Goal: Answer question/provide support

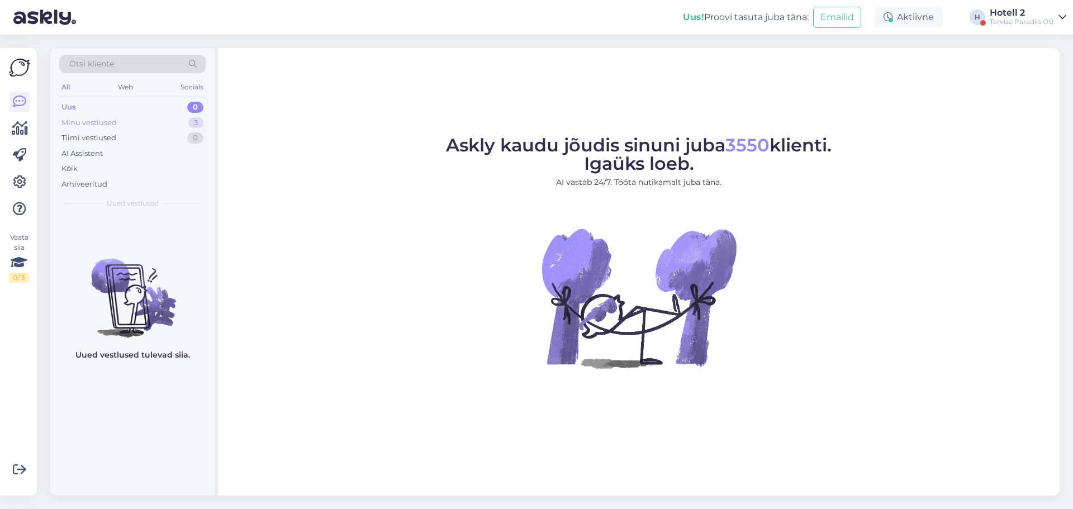
click at [184, 126] on div "Minu vestlused 3" at bounding box center [132, 123] width 146 height 16
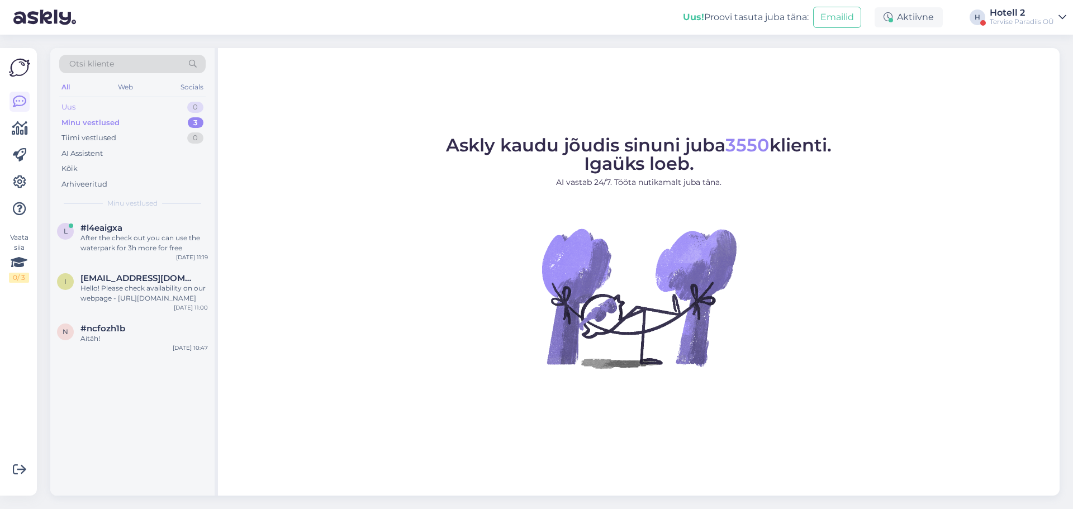
click at [193, 109] on div "0" at bounding box center [195, 107] width 16 height 11
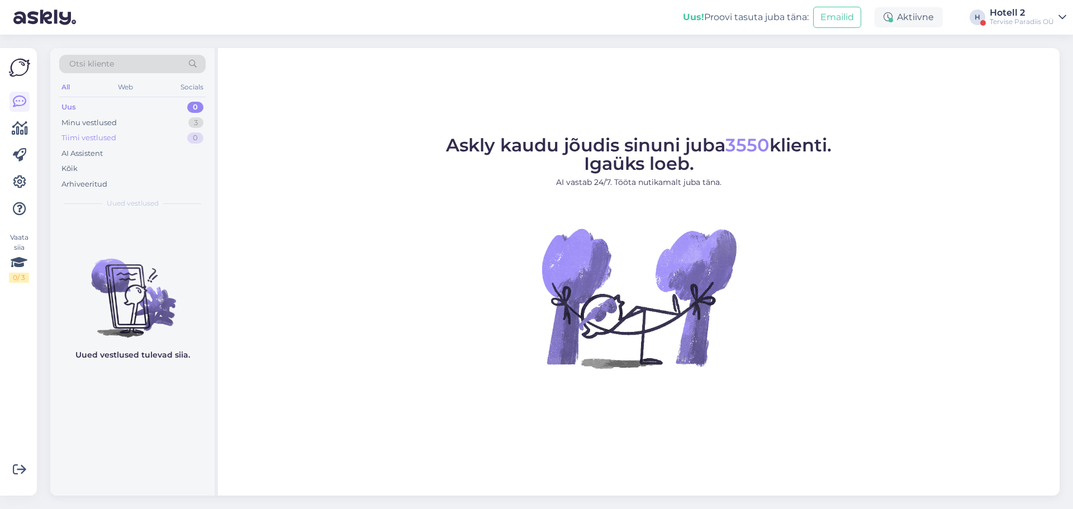
click at [182, 132] on div "Tiimi vestlused 0" at bounding box center [132, 138] width 146 height 16
click at [182, 125] on div "Minu vestlused 3" at bounding box center [132, 123] width 146 height 16
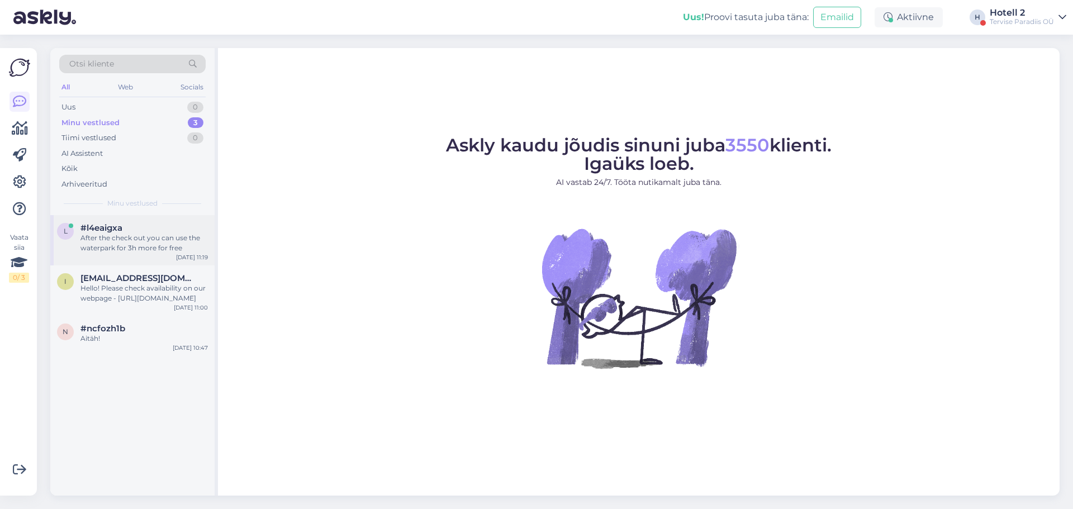
click at [188, 223] on div "#l4eaigxa" at bounding box center [143, 228] width 127 height 10
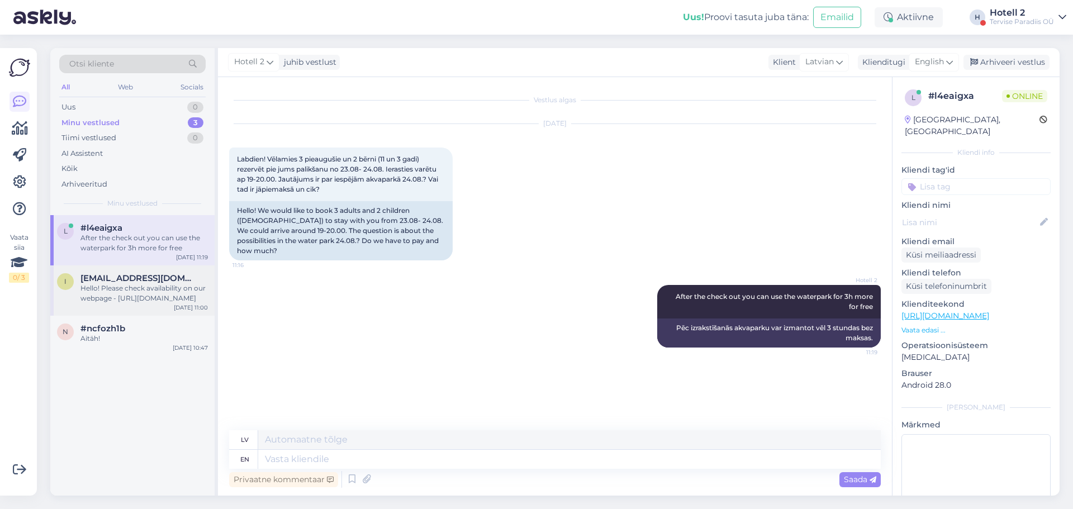
click at [160, 280] on span "[EMAIL_ADDRESS][DOMAIN_NAME]" at bounding box center [138, 278] width 116 height 10
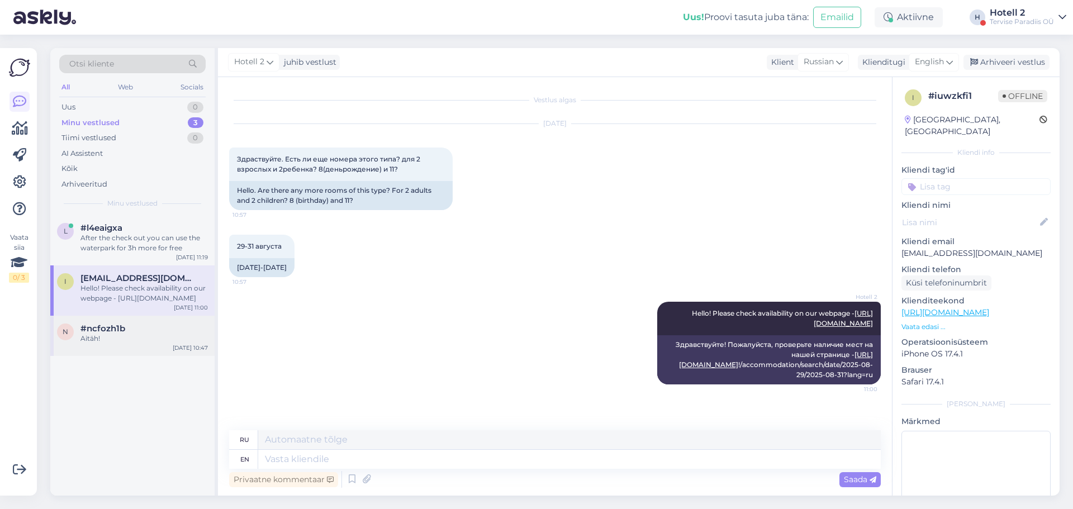
click at [175, 336] on div "Aitäh!" at bounding box center [143, 339] width 127 height 10
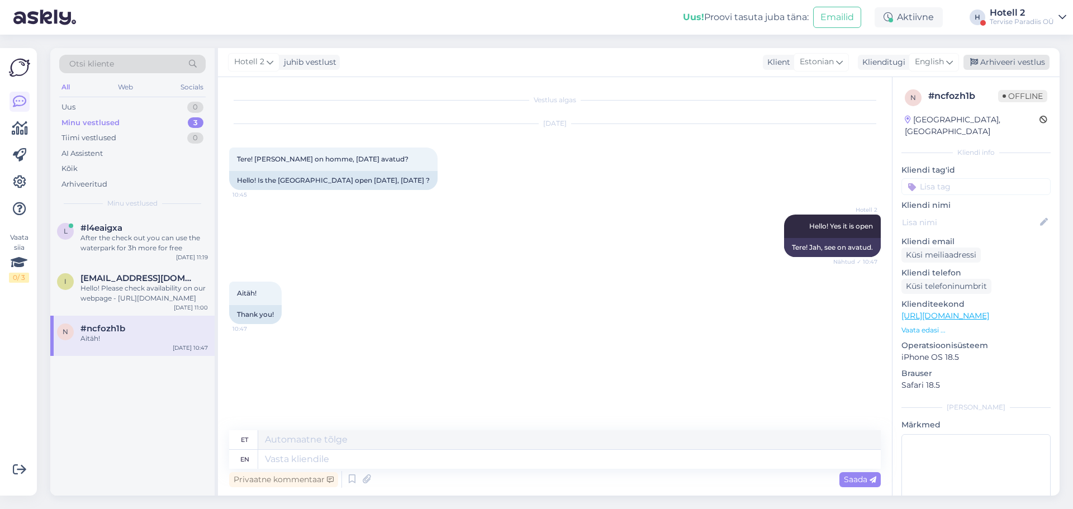
click at [1004, 59] on div "Arhiveeri vestlus" at bounding box center [1006, 62] width 86 height 15
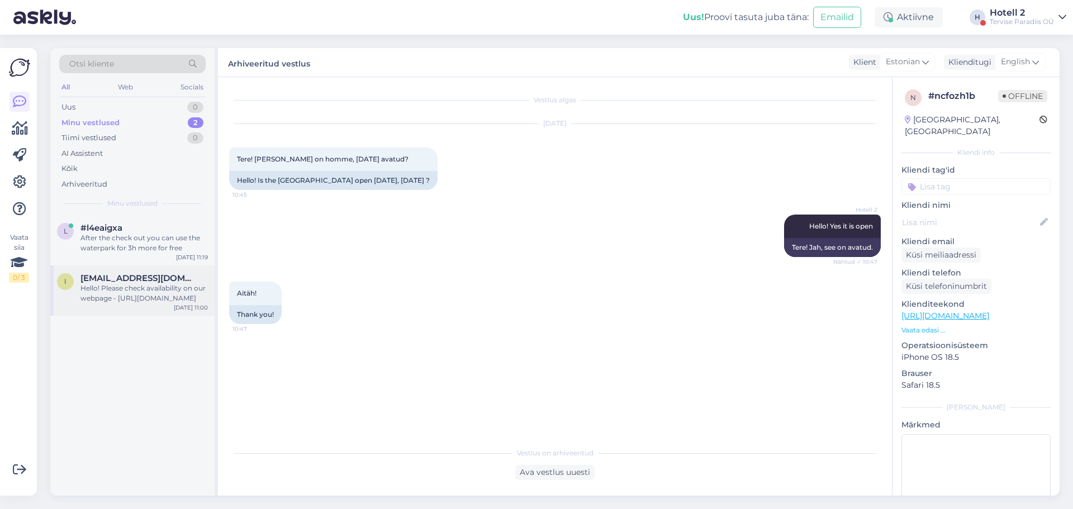
click at [125, 291] on div "Hello! Please check availability on our webpage - [URL][DOMAIN_NAME]" at bounding box center [143, 293] width 127 height 20
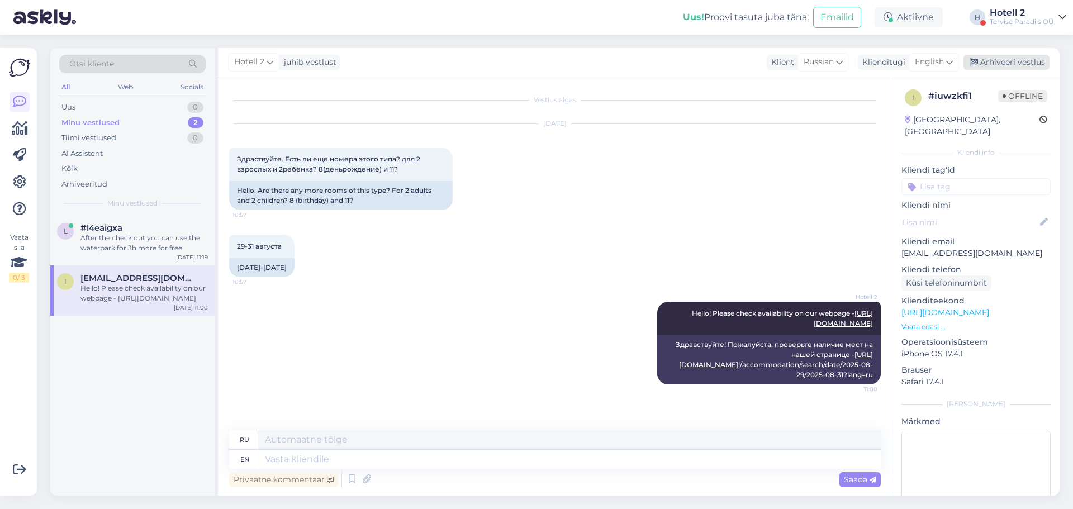
click at [998, 61] on div "Arhiveeri vestlus" at bounding box center [1006, 62] width 86 height 15
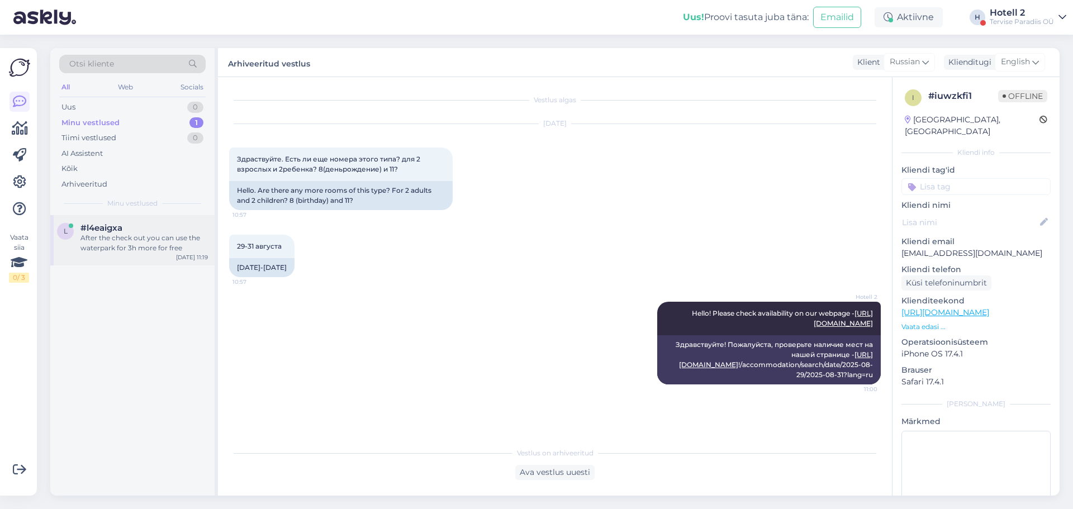
click at [188, 251] on div "After the check out you can use the waterpark for 3h more for free" at bounding box center [143, 243] width 127 height 20
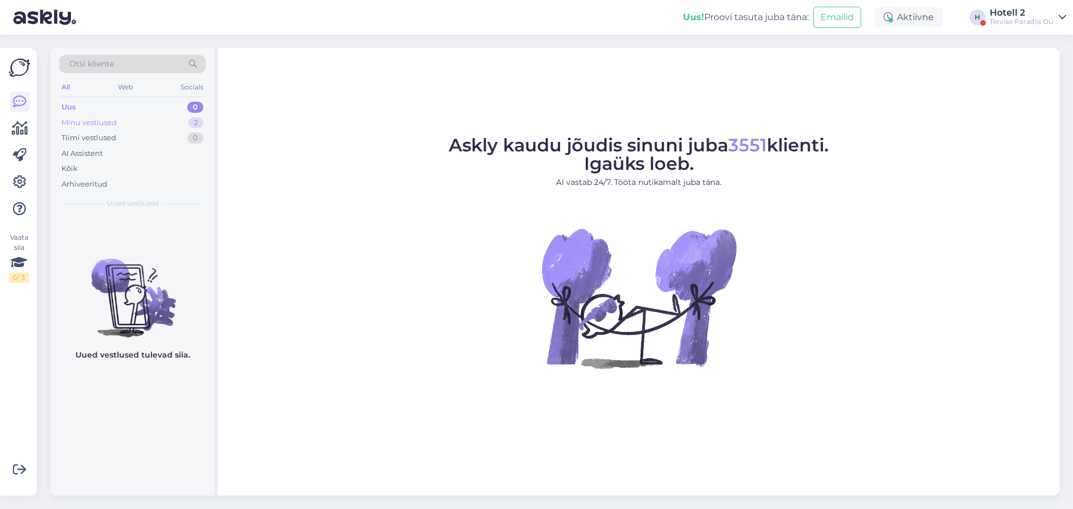
click at [181, 122] on div "Minu vestlused 2" at bounding box center [132, 123] width 146 height 16
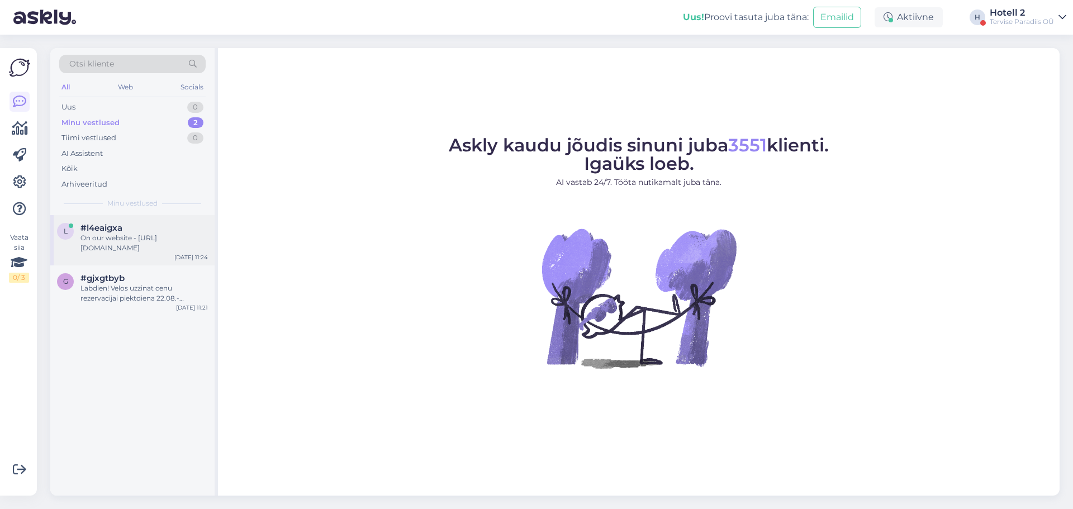
click at [177, 237] on div "On our website - [URL][DOMAIN_NAME]" at bounding box center [143, 243] width 127 height 20
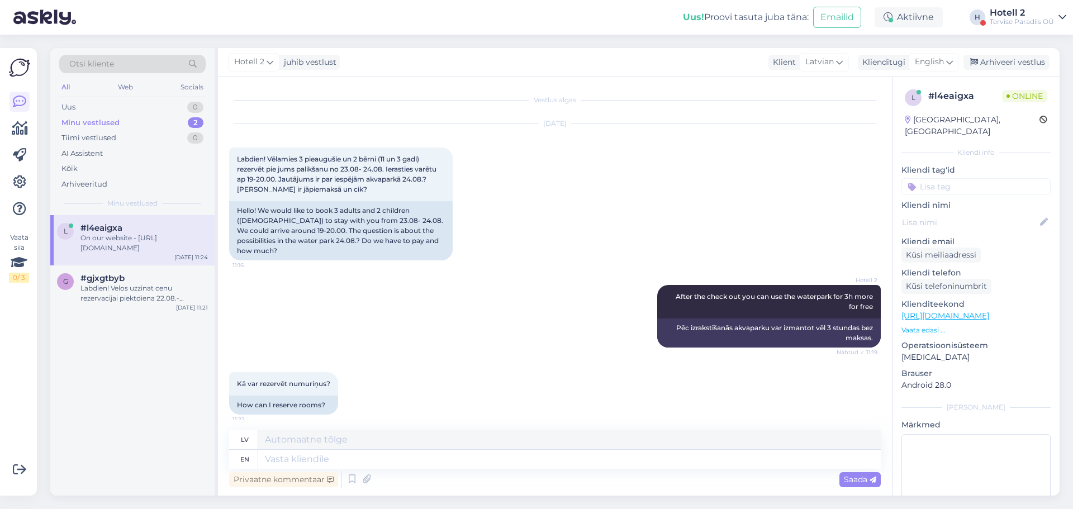
scroll to position [64, 0]
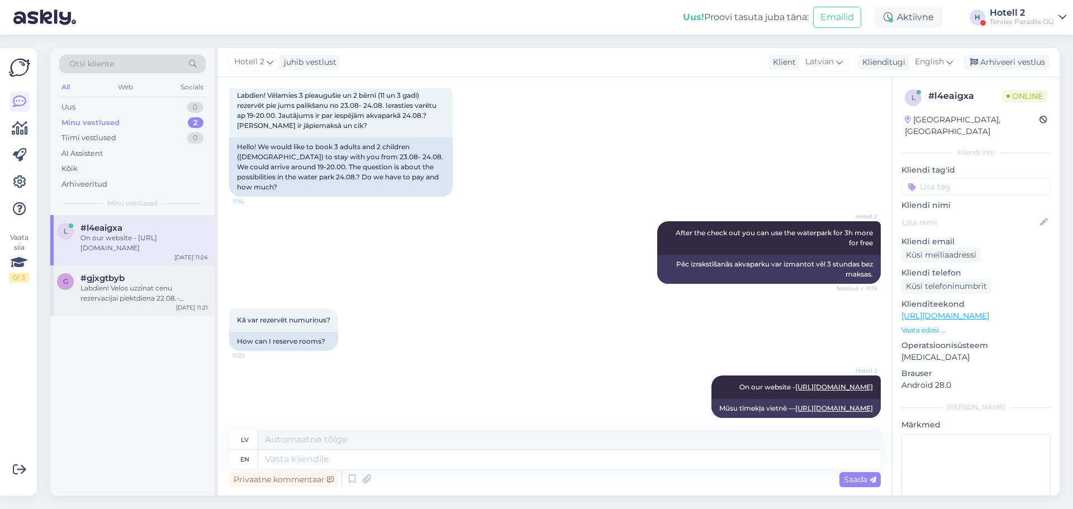
click at [173, 283] on div "Labdien! Velos uzzinat cenu rezervacijai piektdiena 22.08.-svetdiena 24.08. 2pi…" at bounding box center [143, 293] width 127 height 20
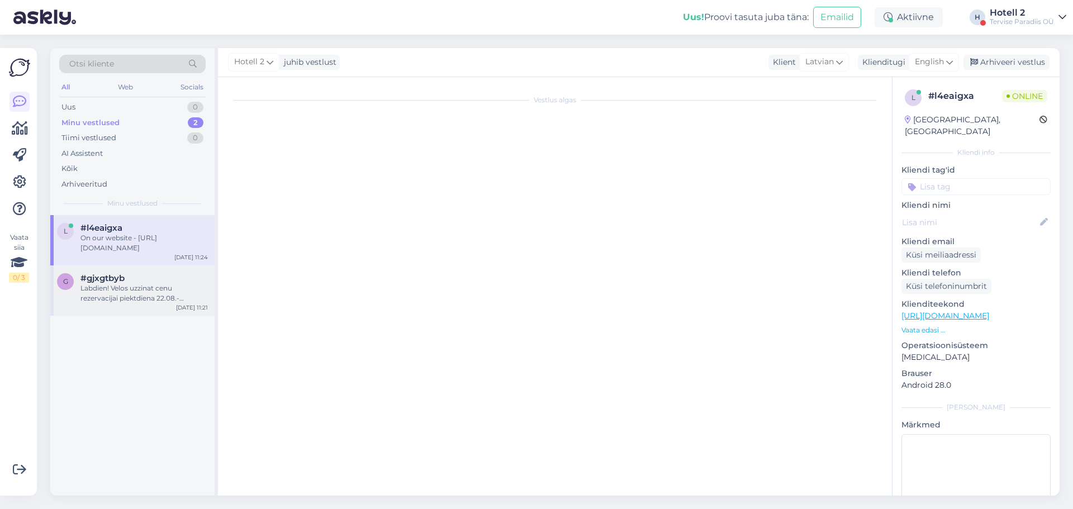
scroll to position [0, 0]
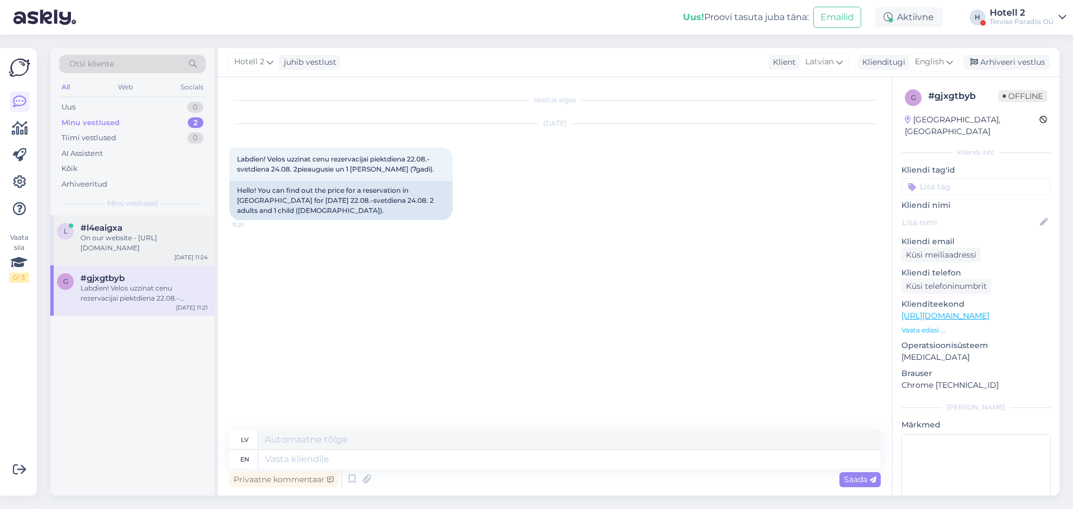
click at [177, 249] on div "On our website - [URL][DOMAIN_NAME]" at bounding box center [143, 243] width 127 height 20
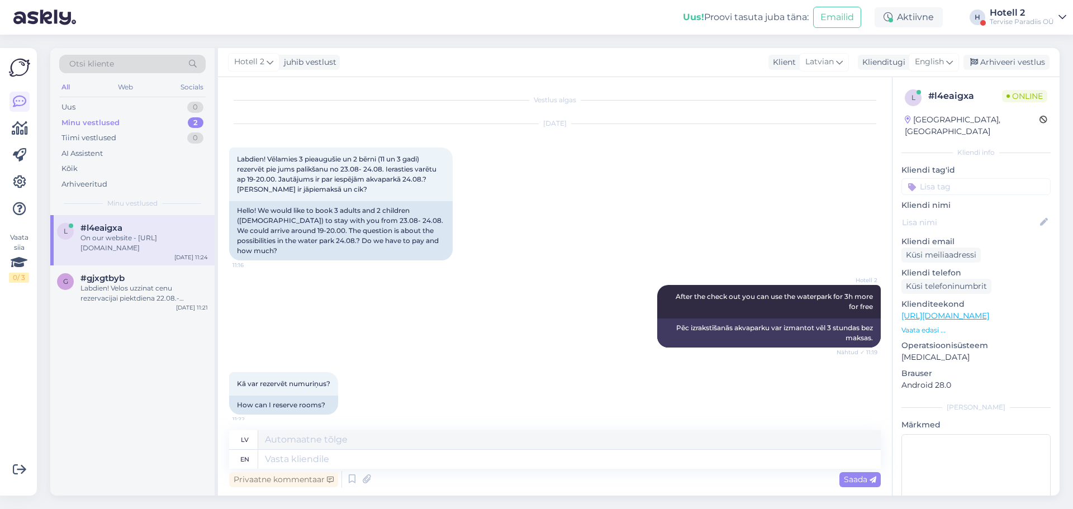
scroll to position [64, 0]
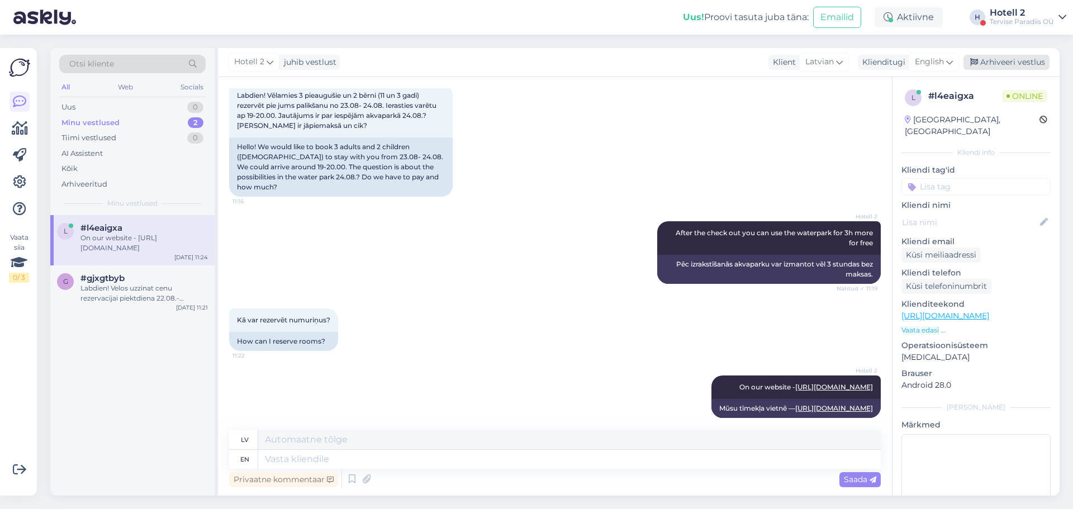
click at [1012, 63] on div "Arhiveeri vestlus" at bounding box center [1006, 62] width 86 height 15
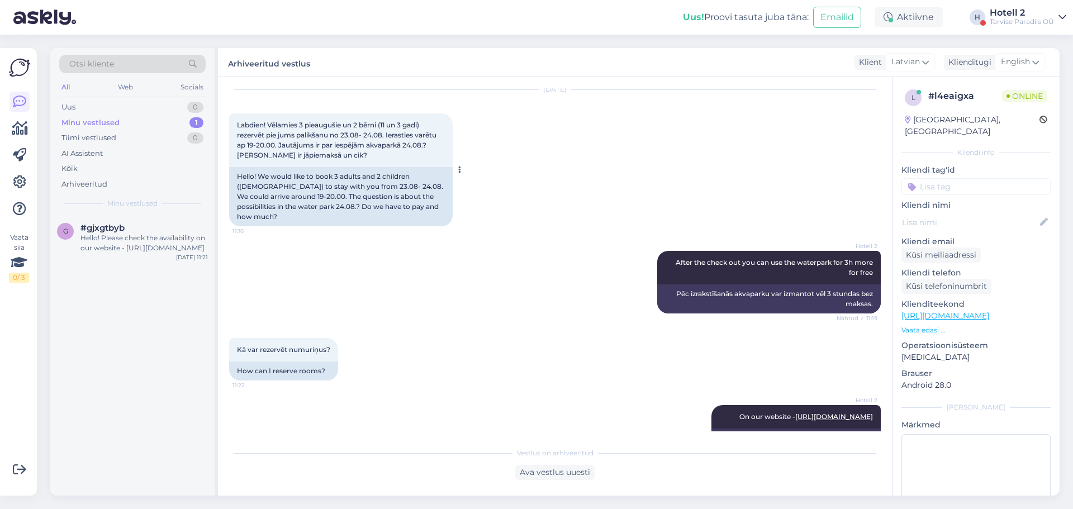
scroll to position [53, 0]
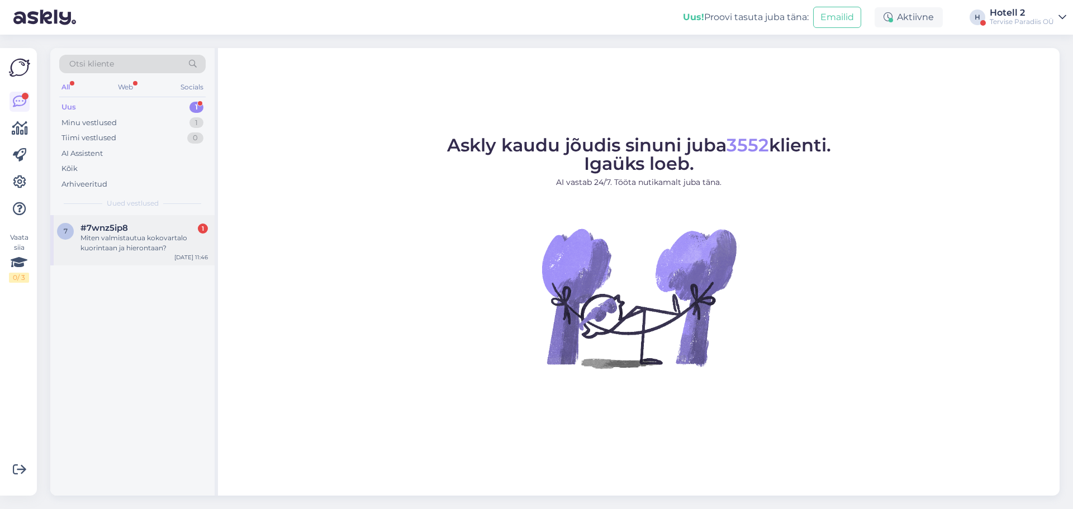
click at [167, 248] on div "Miten valmistautua kokovartalo kuorintaan ja hierontaan?" at bounding box center [143, 243] width 127 height 20
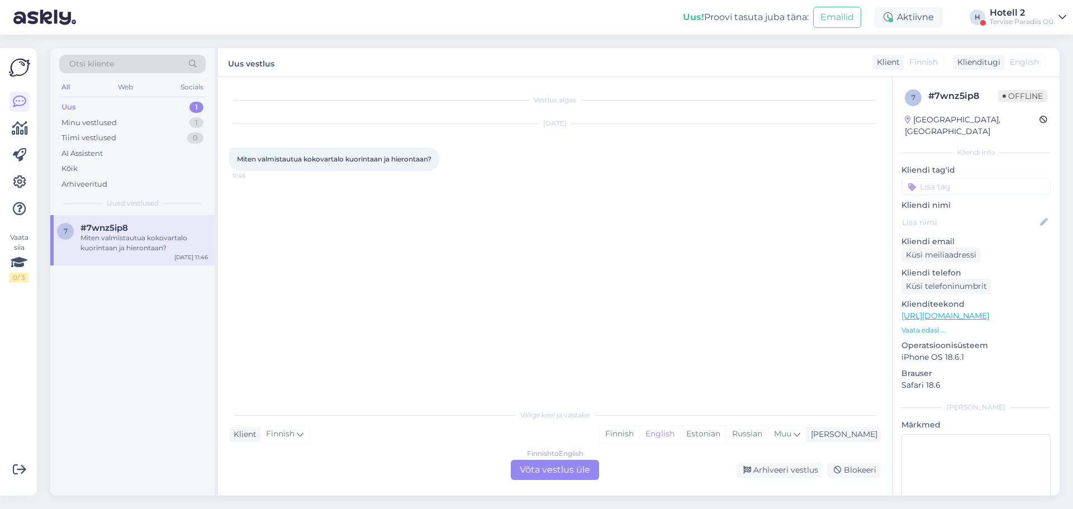
click at [569, 464] on div "Finnish to English Võta vestlus üle" at bounding box center [555, 470] width 88 height 20
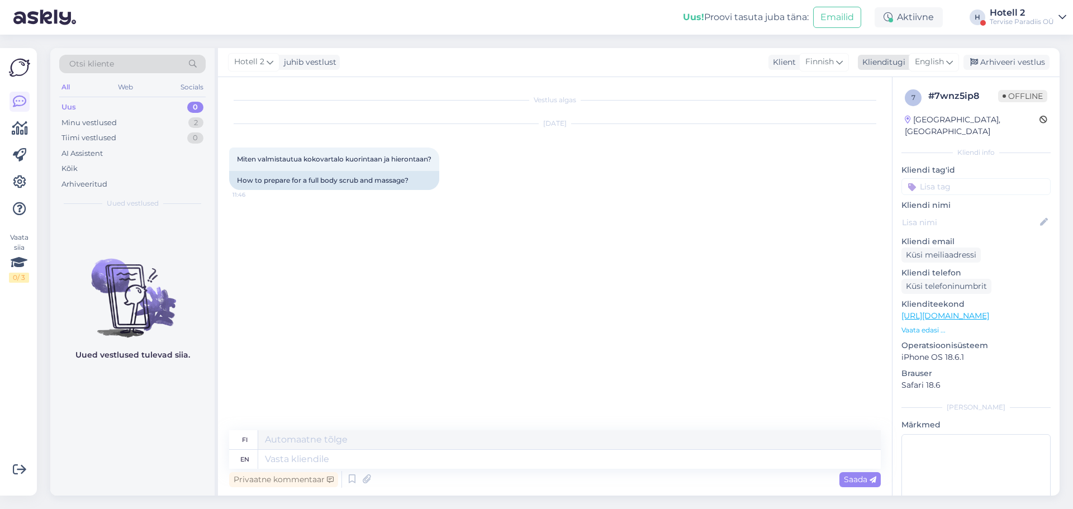
click at [951, 60] on icon at bounding box center [949, 62] width 7 height 12
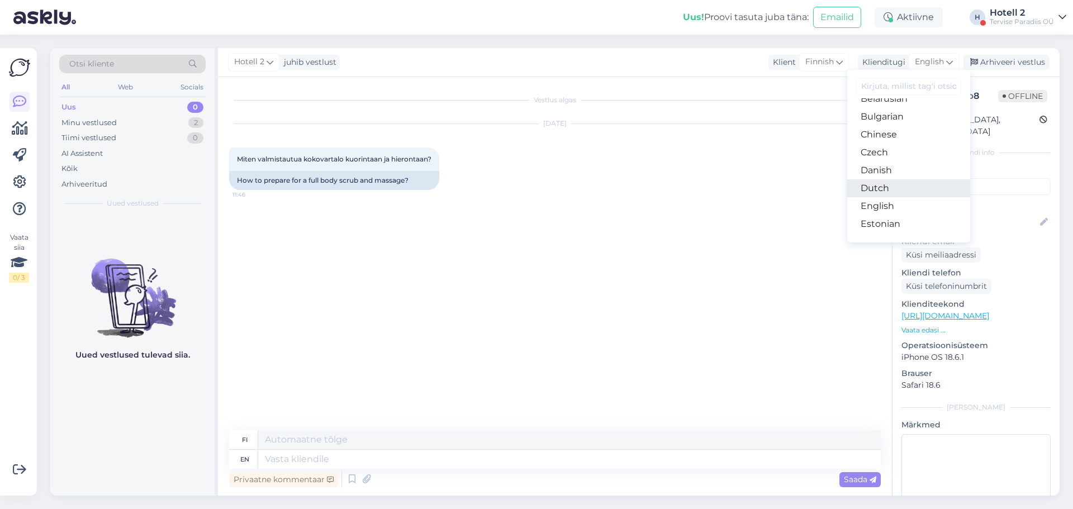
scroll to position [56, 0]
click at [887, 196] on link "Estonian" at bounding box center [908, 199] width 123 height 18
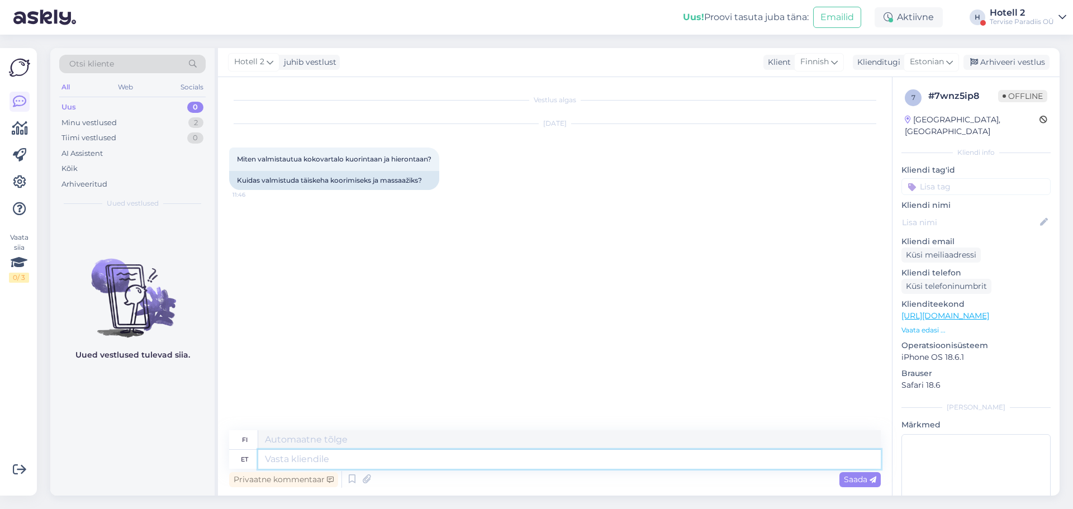
click at [407, 455] on textarea at bounding box center [569, 459] width 623 height 19
type textarea "Tere!"
type textarea "Hei!"
type textarea "Tere! [GEOGRAPHIC_DATA]"
type textarea "Hei! Ole hyvä"
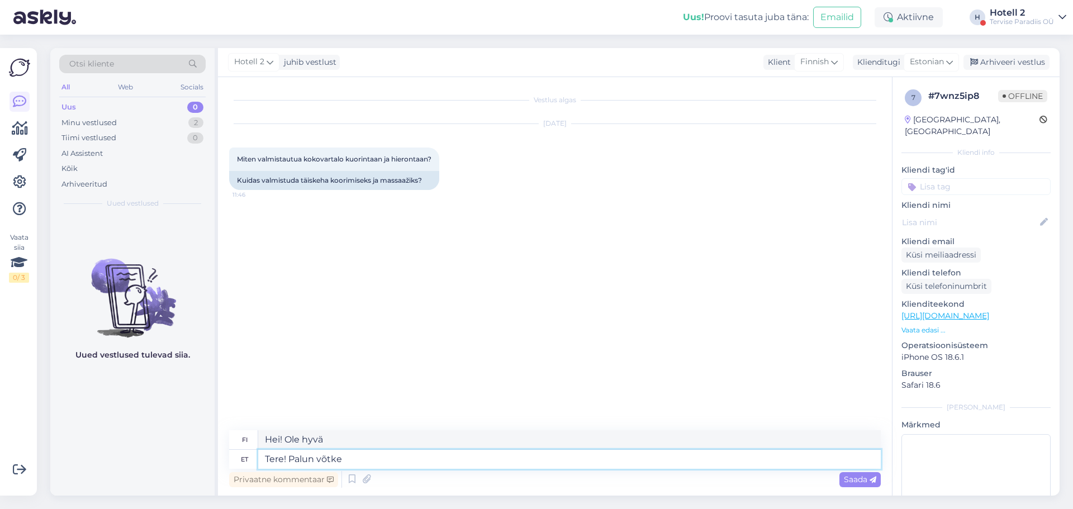
type textarea "Tere! Palun võtke"
type textarea "Hei! [PERSON_NAME] hyvä [PERSON_NAME]"
type textarea "Tere! Palun võtke ühendust m"
type textarea "Hei! Otathan minuun yhteyttä."
type textarea "Tere! Palun võtke ühendust meie"
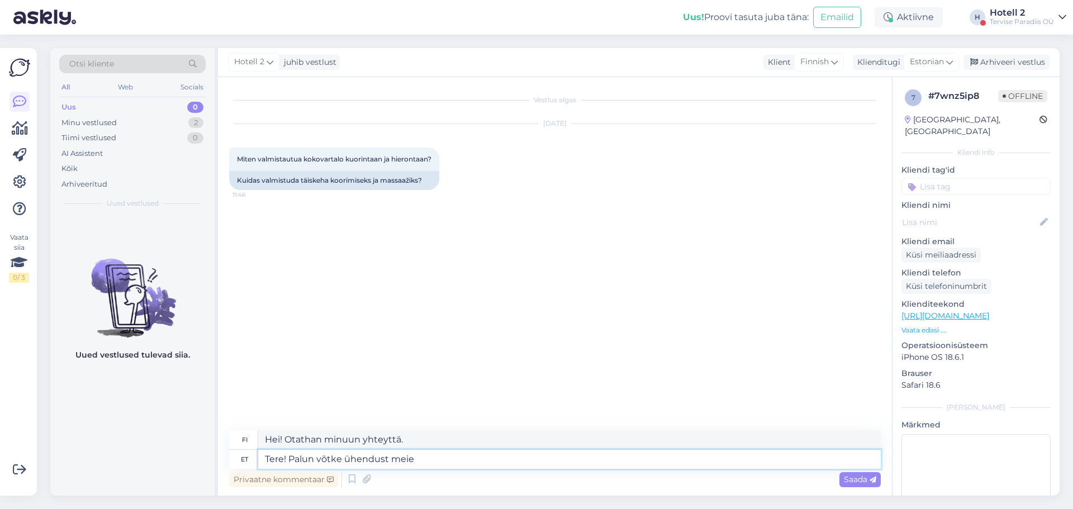
type textarea "Hei! Ota meihin yhteyttä"
type textarea "Tere! Palun võtke ühendust meie spaa p"
type textarea "Hei! Ota yhteyttä kylpyläämme"
type textarea "Tere! Palun võtke ühendust meie spaa poolega."
type textarea "Hei! Ota yhteyttä kylpyläosastoomme."
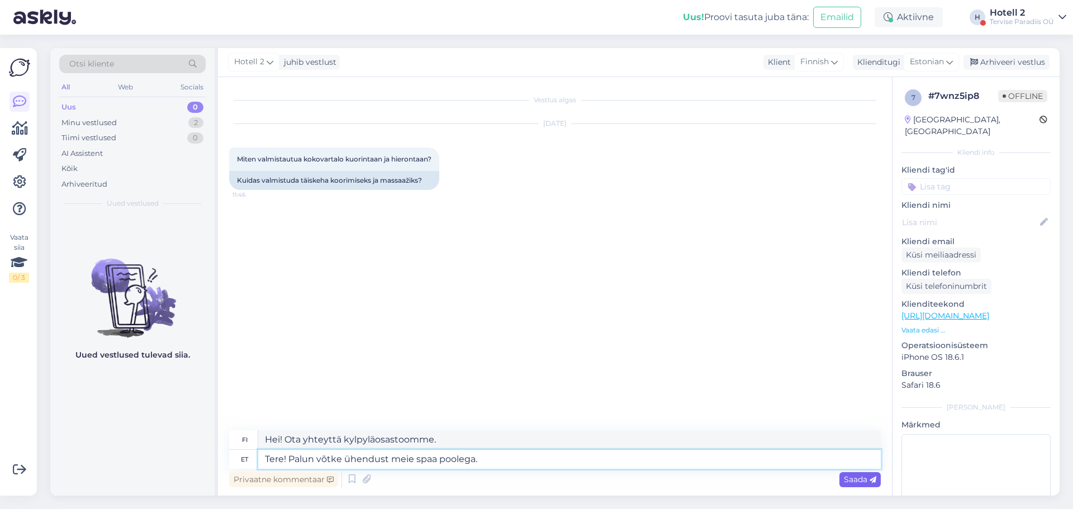
type textarea "Tere! Palun võtke ühendust meie spaa poolega."
click at [846, 483] on span "Saada" at bounding box center [860, 479] width 32 height 10
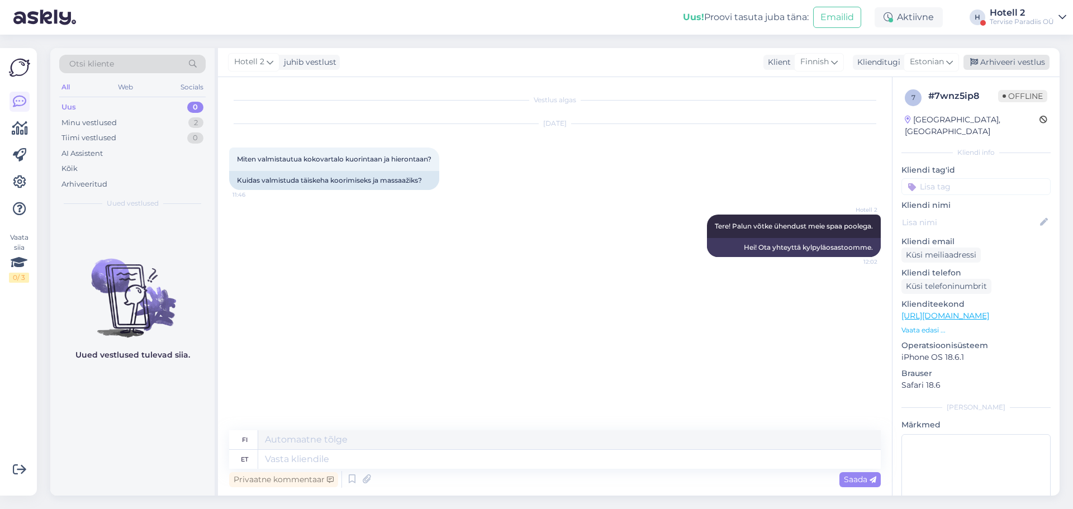
click at [999, 65] on div "Arhiveeri vestlus" at bounding box center [1006, 62] width 86 height 15
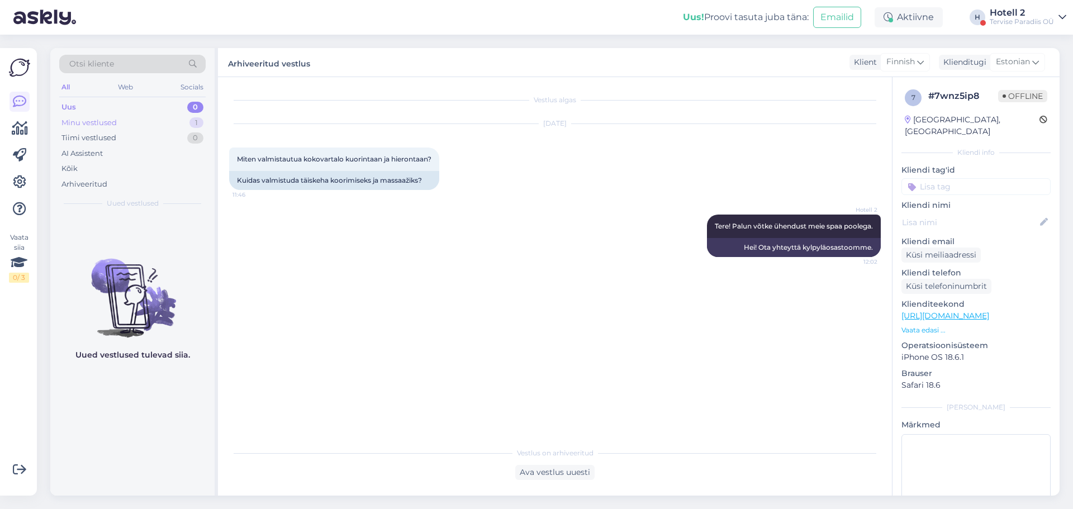
click at [120, 125] on div "Minu vestlused 1" at bounding box center [132, 123] width 146 height 16
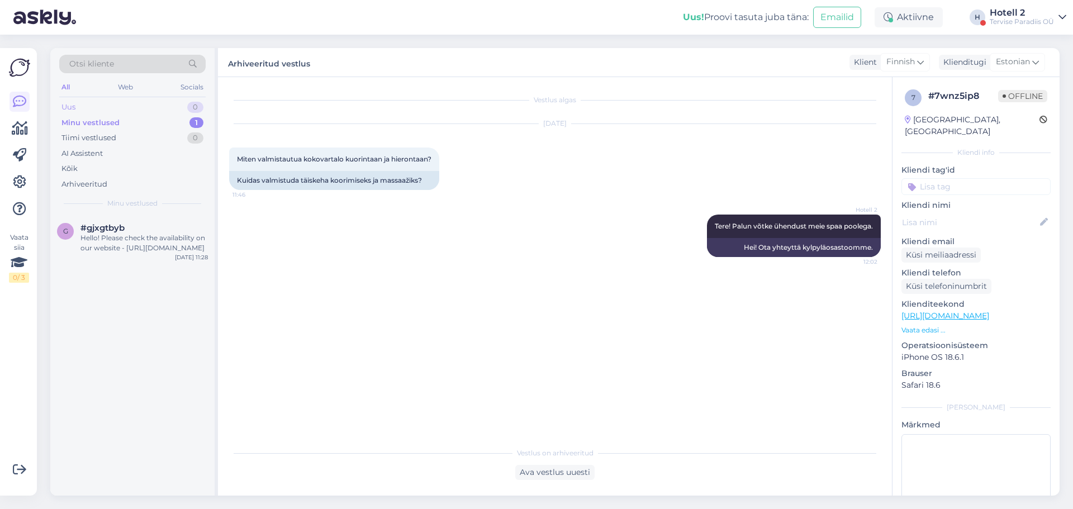
click at [163, 112] on div "Uus 0" at bounding box center [132, 107] width 146 height 16
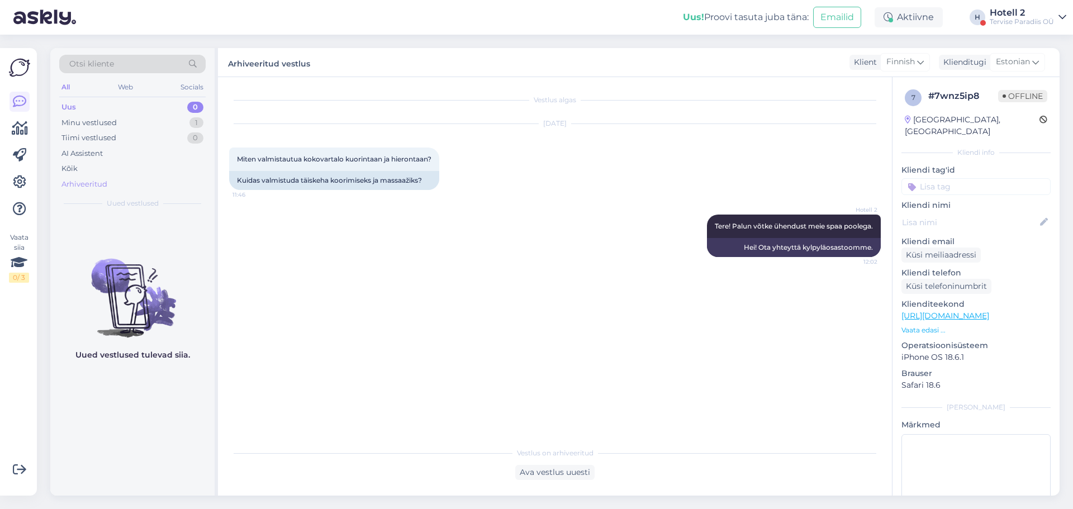
click at [155, 177] on div "Arhiveeritud" at bounding box center [132, 185] width 146 height 16
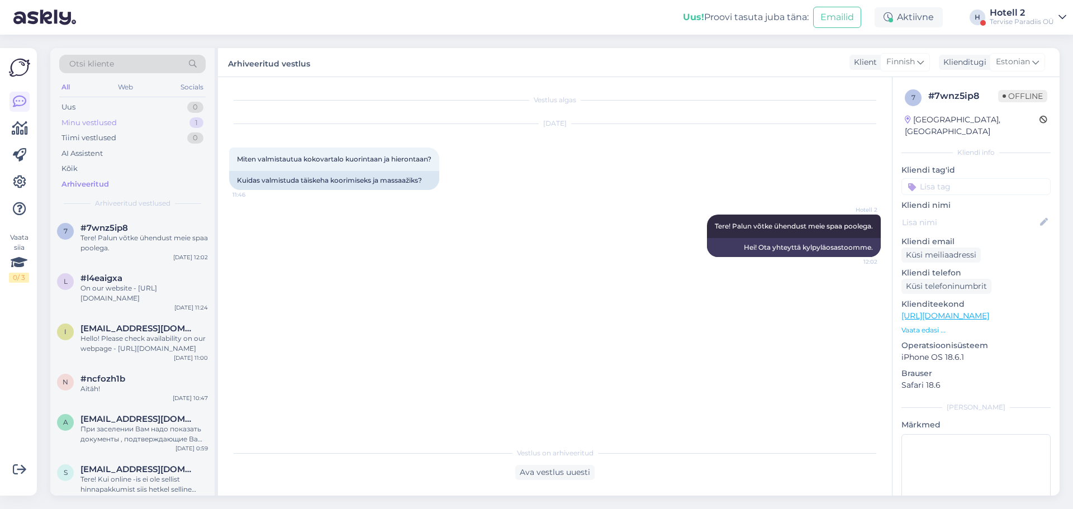
click at [157, 128] on div "Minu vestlused 1" at bounding box center [132, 123] width 146 height 16
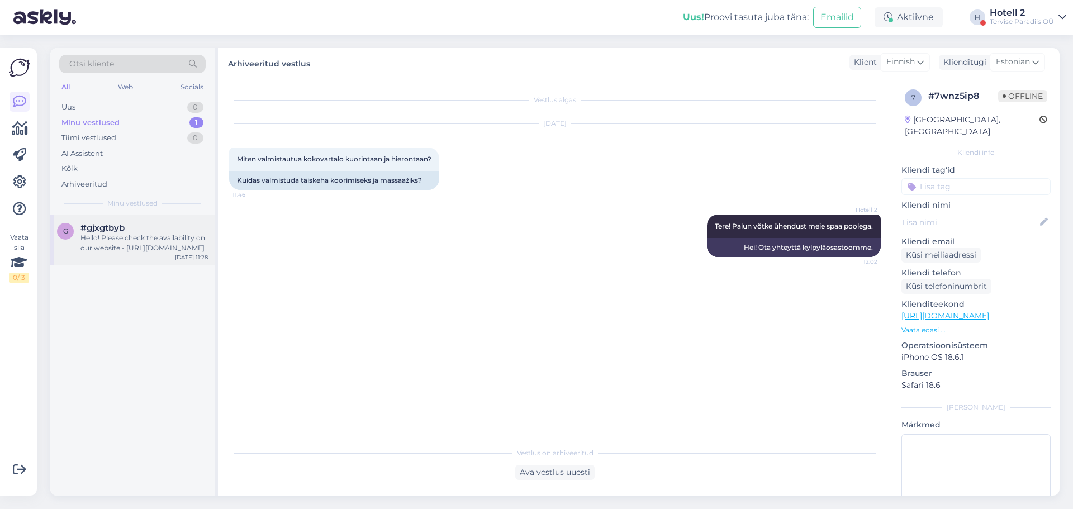
click at [183, 246] on div "Hello! Please check the availability on our website - [URL][DOMAIN_NAME]" at bounding box center [143, 243] width 127 height 20
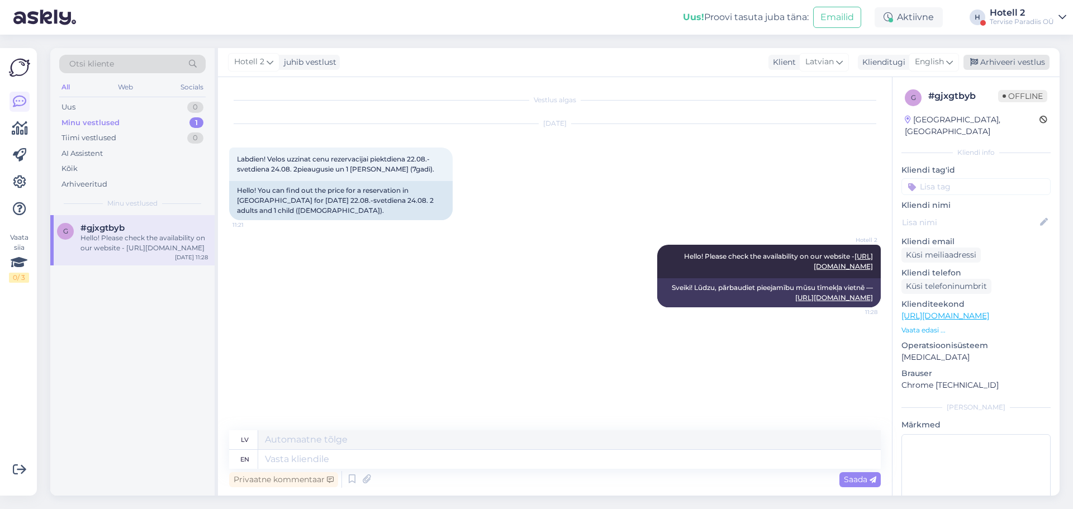
click at [1008, 65] on div "Arhiveeri vestlus" at bounding box center [1006, 62] width 86 height 15
